Goal: Transaction & Acquisition: Purchase product/service

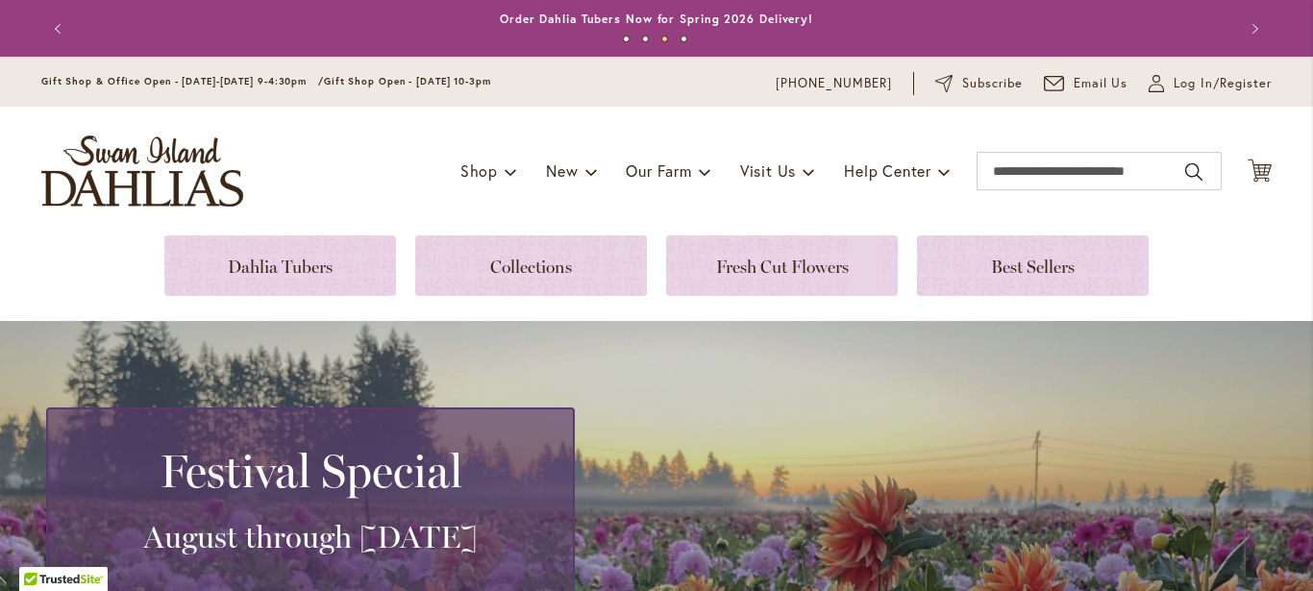
scroll to position [2802, 0]
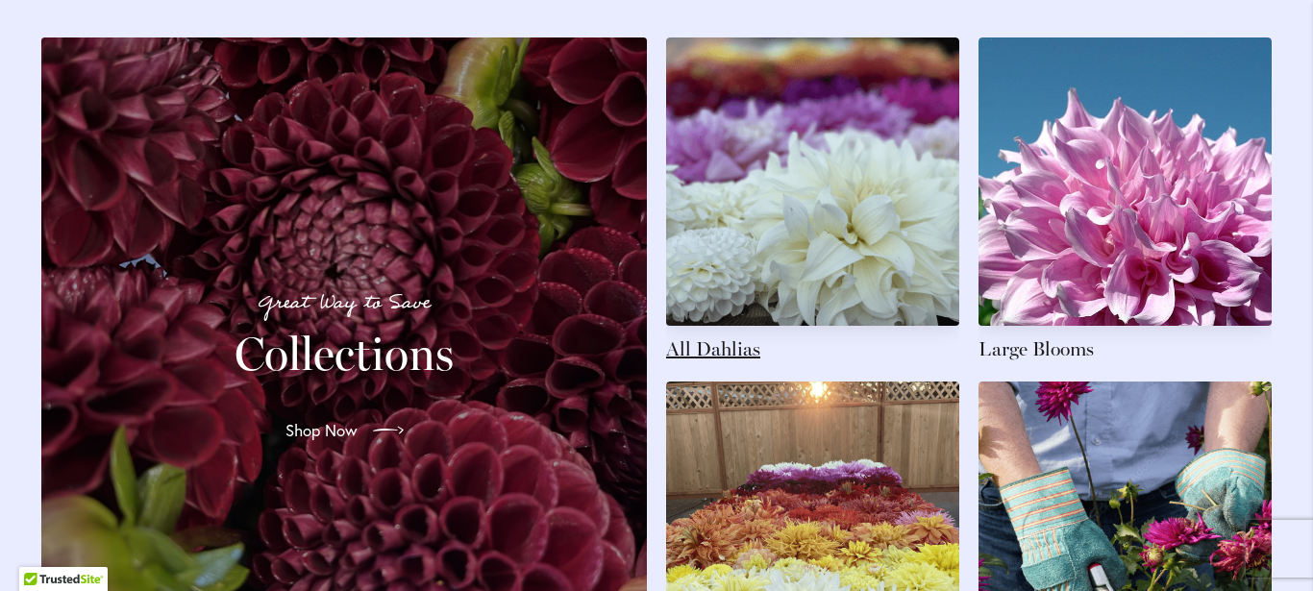
click at [747, 301] on link at bounding box center [812, 199] width 293 height 325
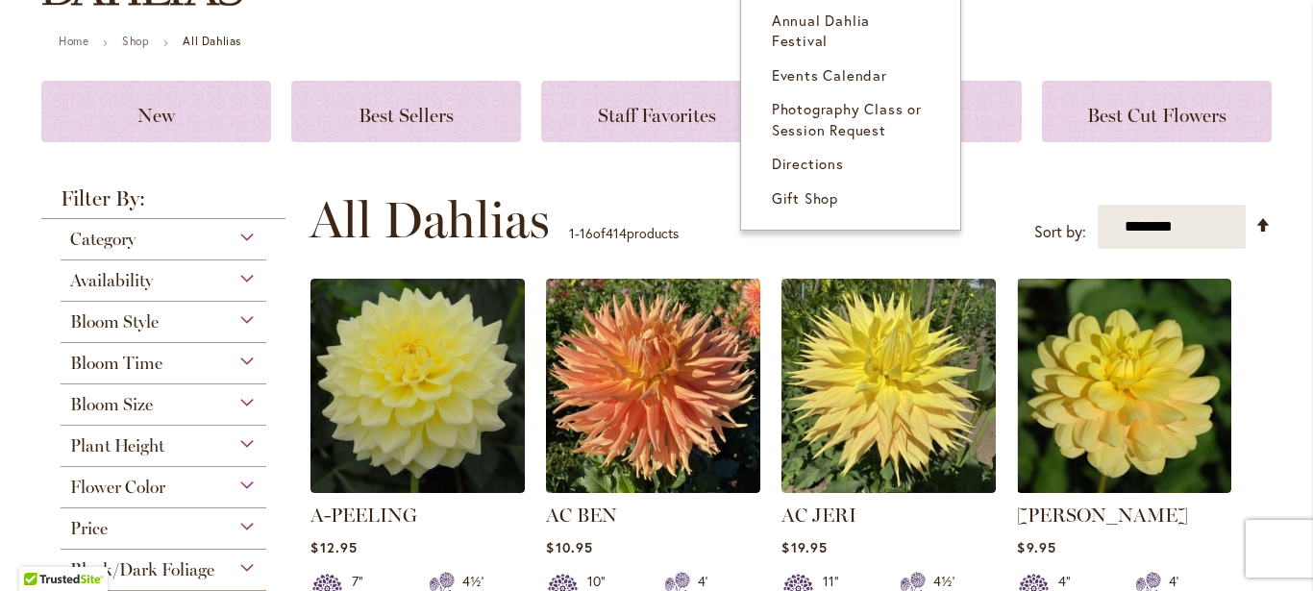
scroll to position [311, 0]
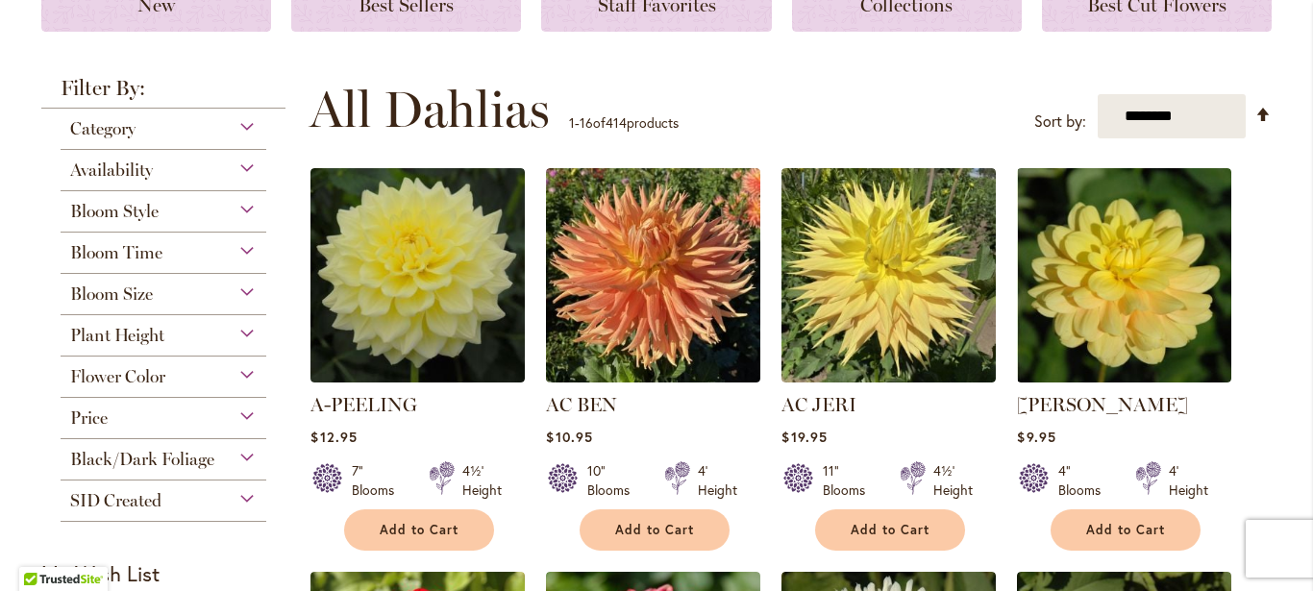
click at [235, 172] on div "Availability" at bounding box center [164, 165] width 206 height 31
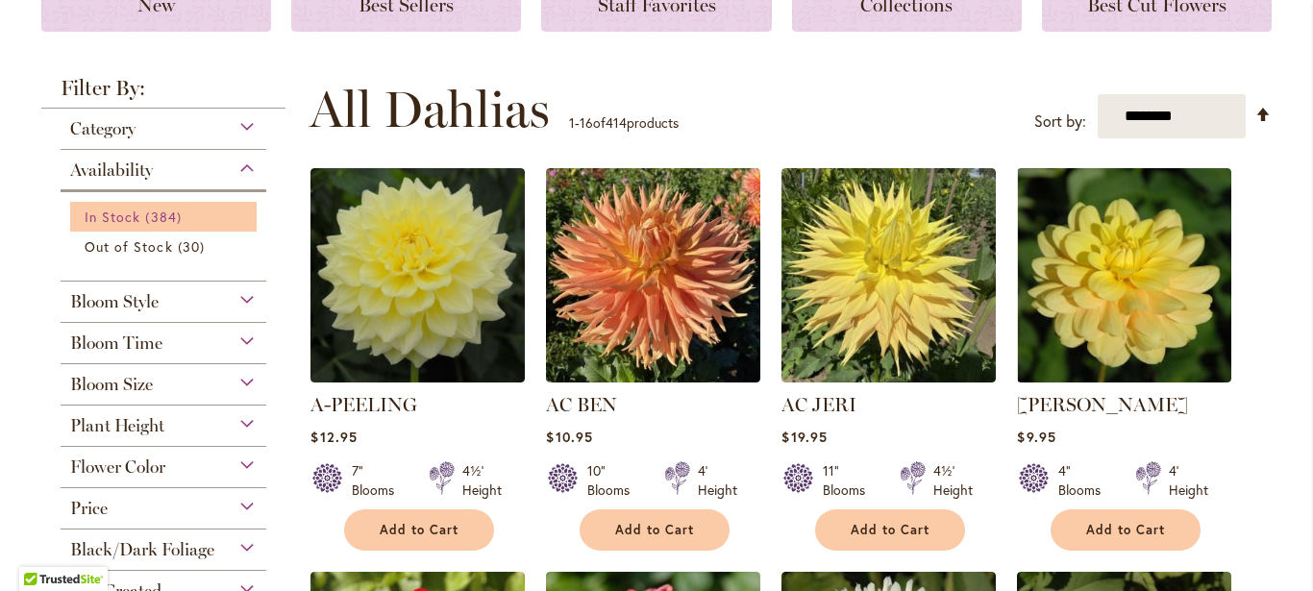
click at [152, 215] on span "384 items" at bounding box center [165, 217] width 40 height 20
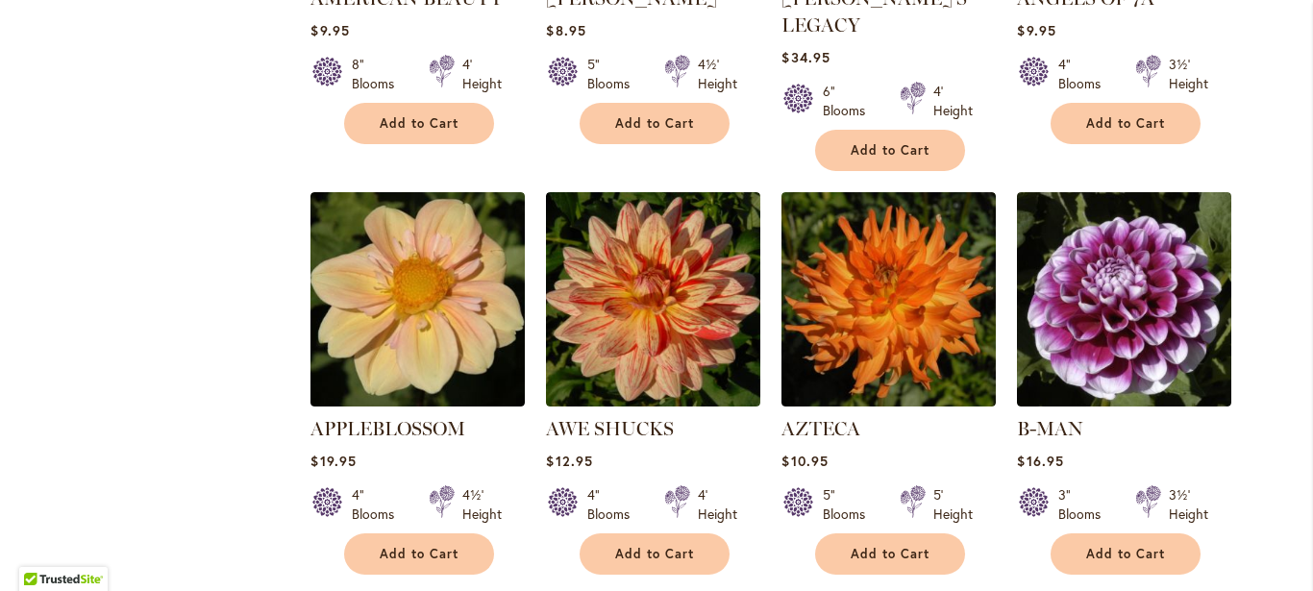
scroll to position [1557, 0]
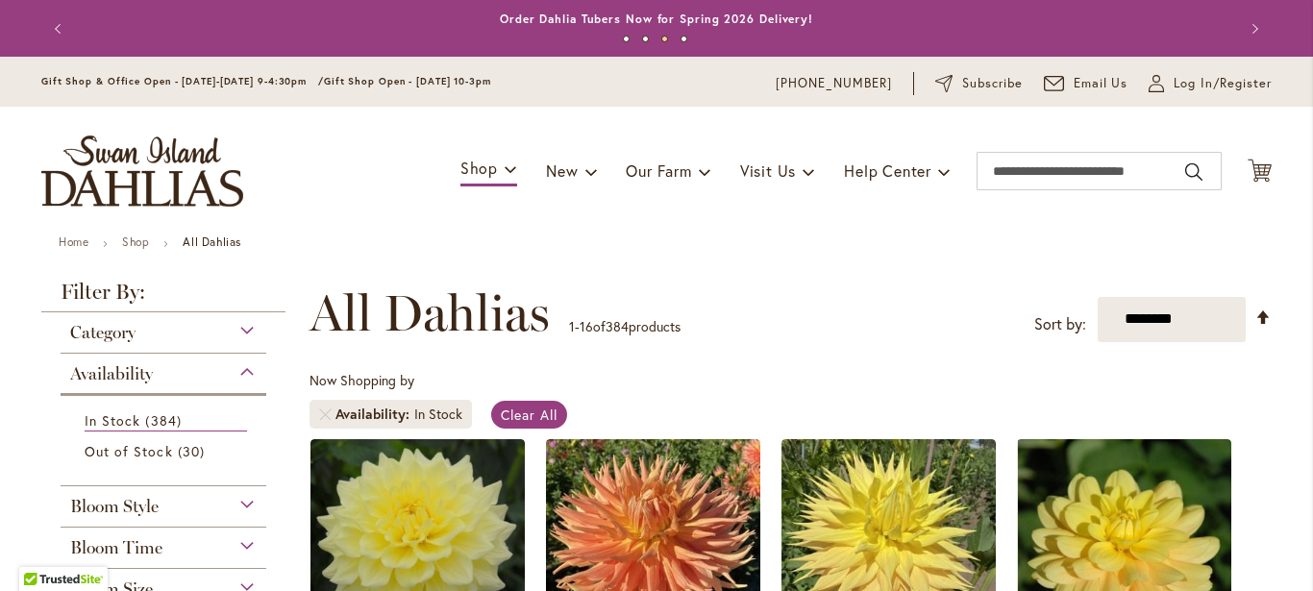
scroll to position [1881, 0]
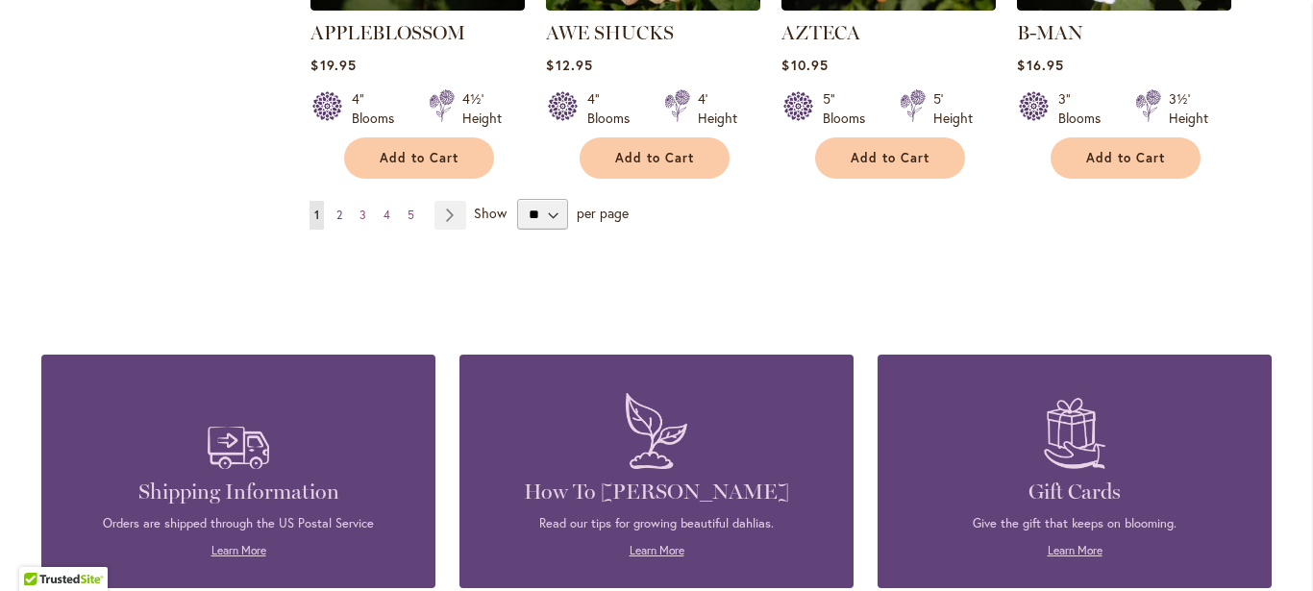
click at [336, 208] on span "2" at bounding box center [339, 215] width 6 height 14
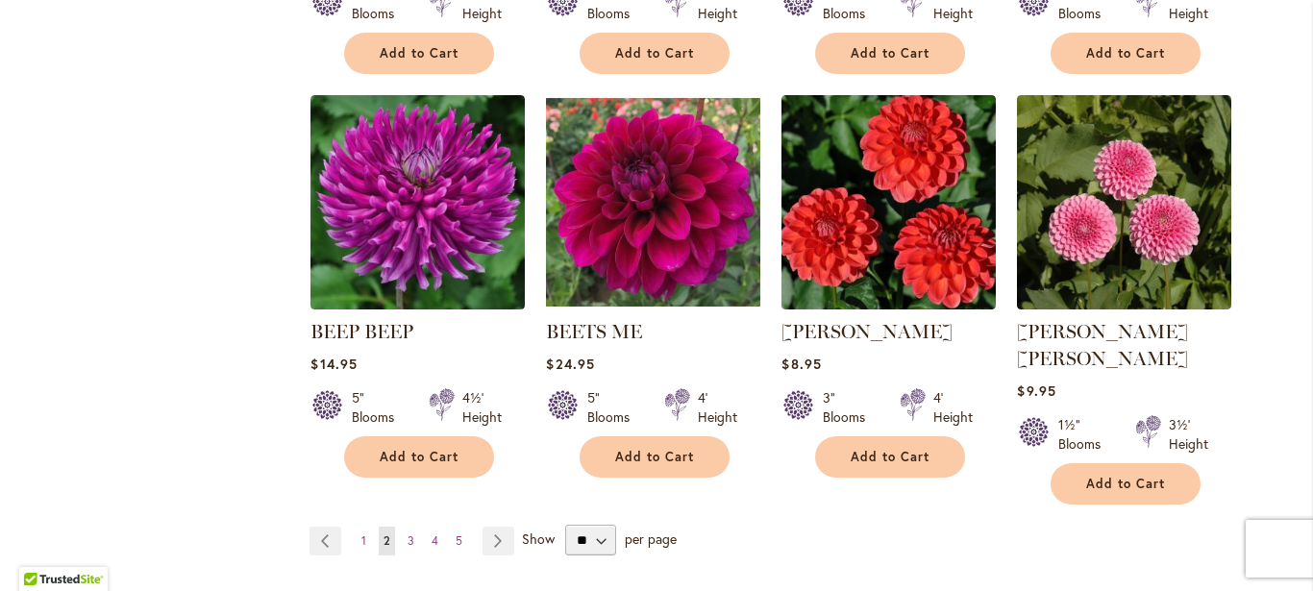
scroll to position [1557, 0]
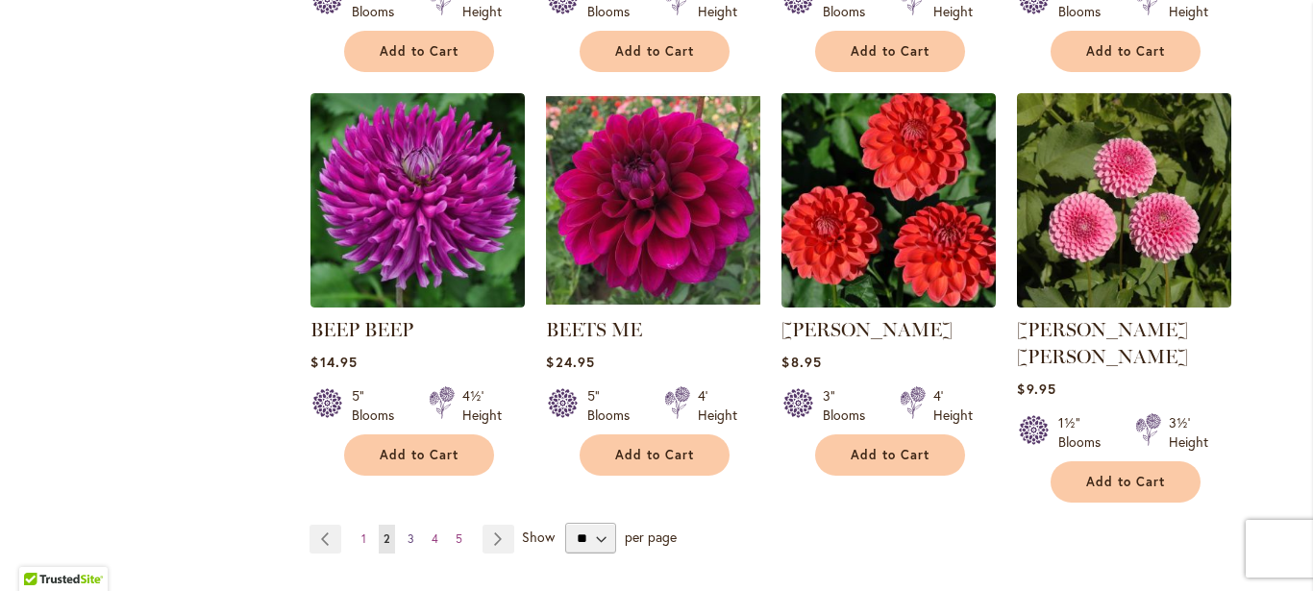
click at [407, 525] on link "Page 3" at bounding box center [411, 539] width 16 height 29
